Goal: Subscribe to service/newsletter

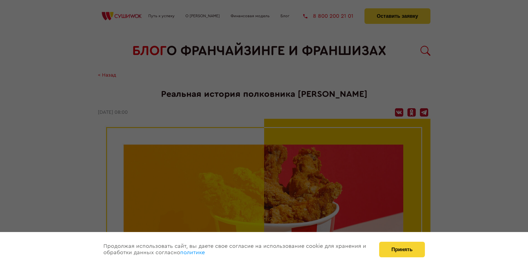
scroll to position [1240, 0]
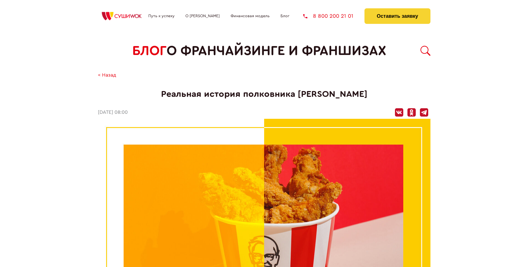
scroll to position [1240, 0]
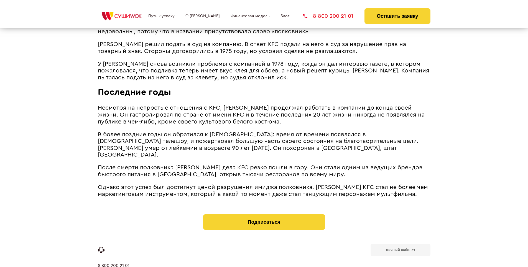
click at [400, 248] on b "Личный кабинет" at bounding box center [400, 250] width 29 height 4
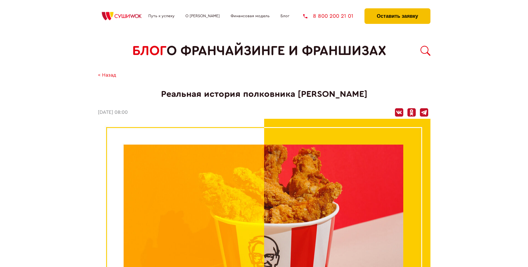
click at [397, 10] on button "Оставить заявку" at bounding box center [397, 16] width 66 height 16
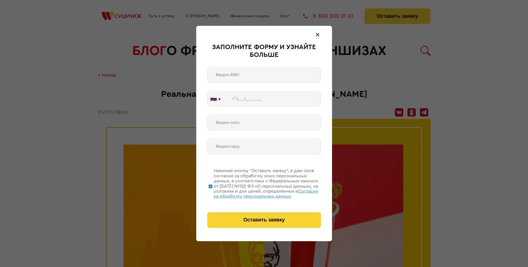
click at [257, 193] on span "Согласии на обработку персональных данных" at bounding box center [266, 193] width 105 height 9
click at [212, 193] on input "Нажимая кнопку “Оставить заявку”, я даю свое согласие на обработку моих персона…" at bounding box center [211, 186] width 4 height 44
checkbox input "false"
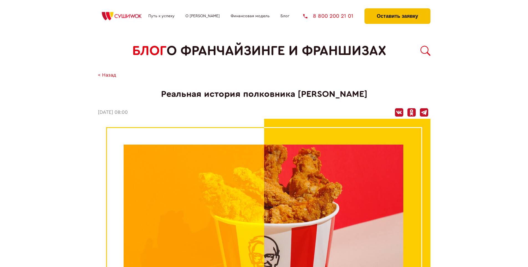
click at [397, 10] on button "Оставить заявку" at bounding box center [397, 16] width 66 height 16
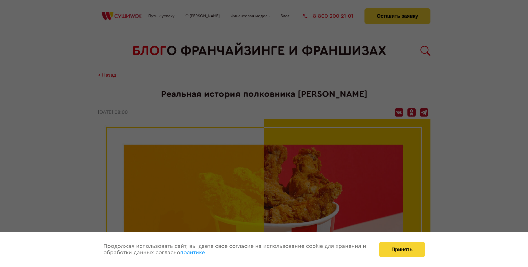
scroll to position [1240, 0]
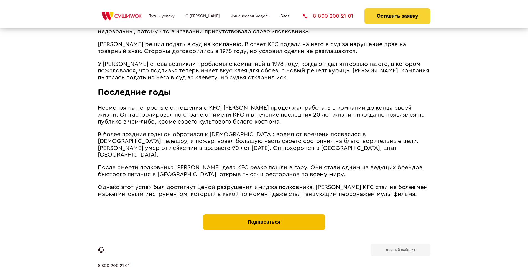
click at [264, 214] on button "Подписаться" at bounding box center [264, 222] width 122 height 16
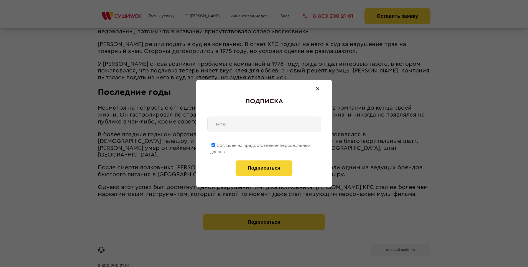
click at [261, 144] on span "Согласен на предоставление персональных данных" at bounding box center [260, 148] width 100 height 11
click at [215, 144] on input "Согласен на предоставление персональных данных" at bounding box center [213, 145] width 4 height 4
checkbox input "false"
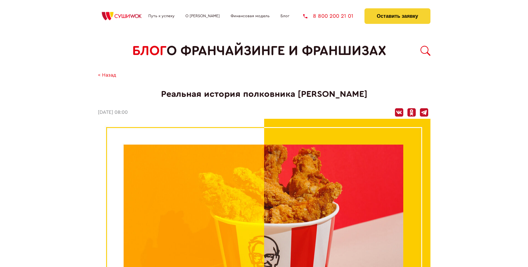
scroll to position [1240, 0]
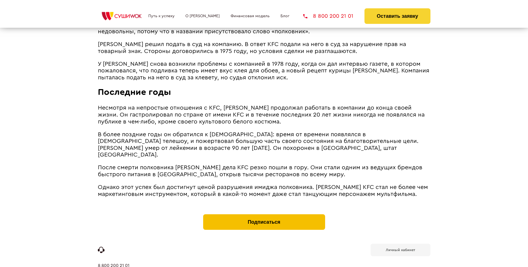
click at [264, 214] on button "Подписаться" at bounding box center [264, 222] width 122 height 16
